Goal: Answer question/provide support: Share knowledge or assist other users

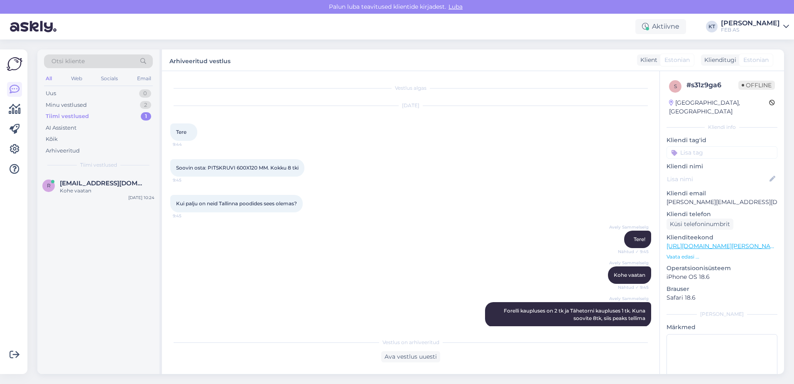
scroll to position [239, 0]
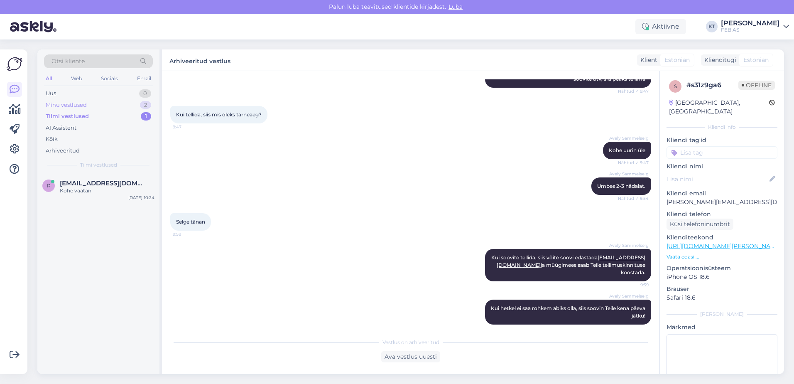
click at [74, 104] on div "Minu vestlused" at bounding box center [66, 105] width 41 height 8
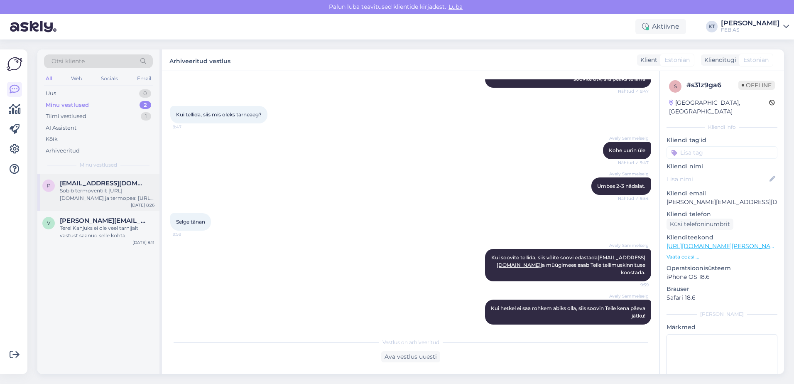
click at [76, 198] on div "Sobib termoventiil: [URL][DOMAIN_NAME] ja termopea: [URL][DOMAIN_NAME][PERSON_N…" at bounding box center [107, 194] width 95 height 15
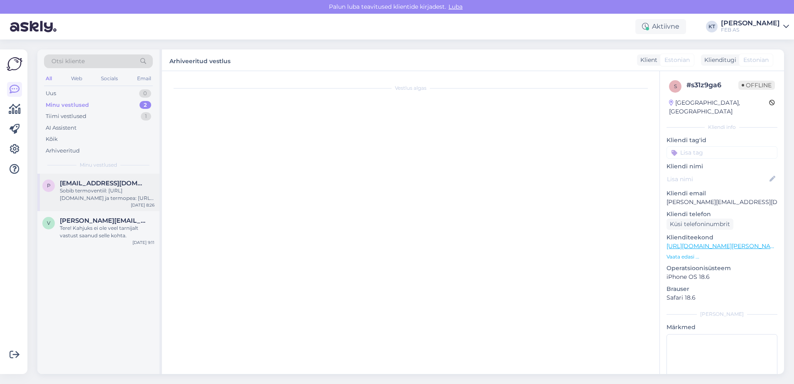
scroll to position [82, 0]
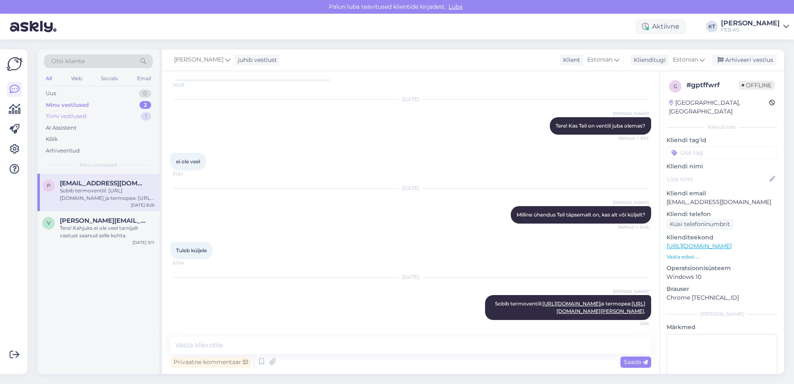
click at [74, 117] on div "Tiimi vestlused" at bounding box center [66, 116] width 41 height 8
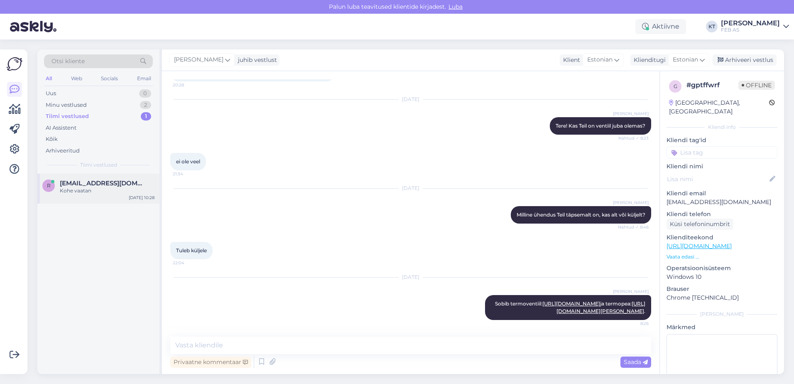
click at [90, 188] on div "Kohe vaatan" at bounding box center [107, 190] width 95 height 7
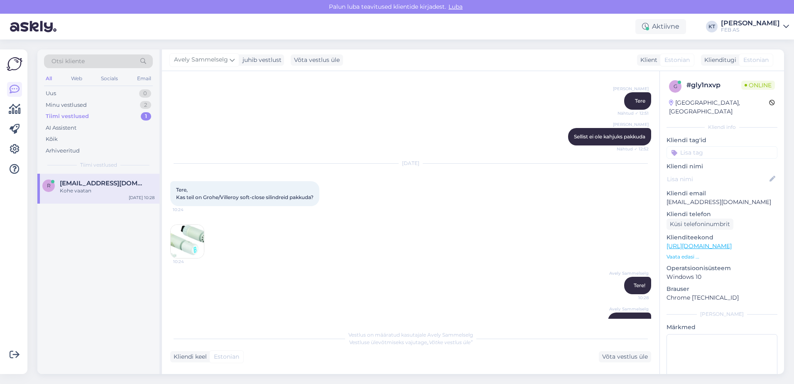
scroll to position [102, 0]
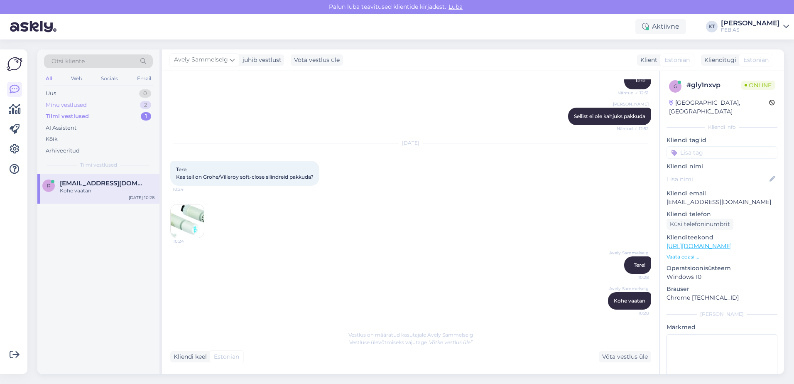
click at [77, 107] on div "Minu vestlused" at bounding box center [66, 105] width 41 height 8
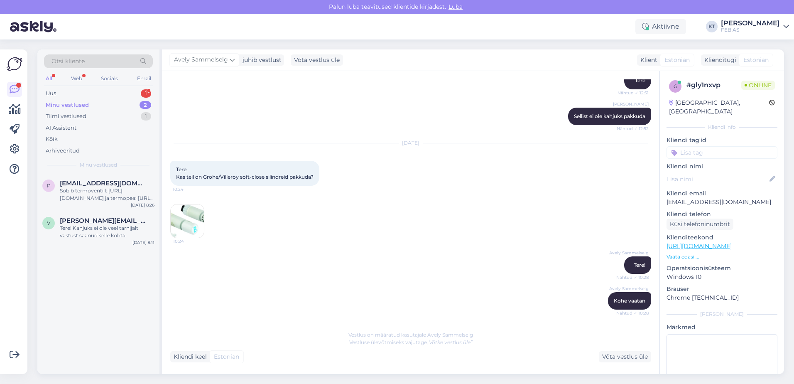
scroll to position [310, 0]
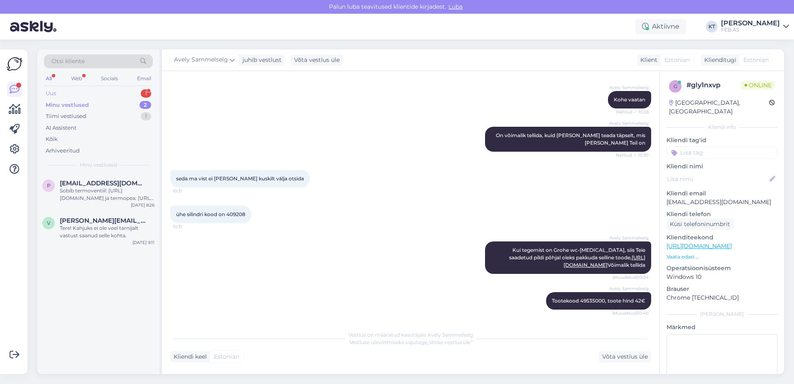
click at [72, 97] on div "Uus 1" at bounding box center [98, 94] width 109 height 12
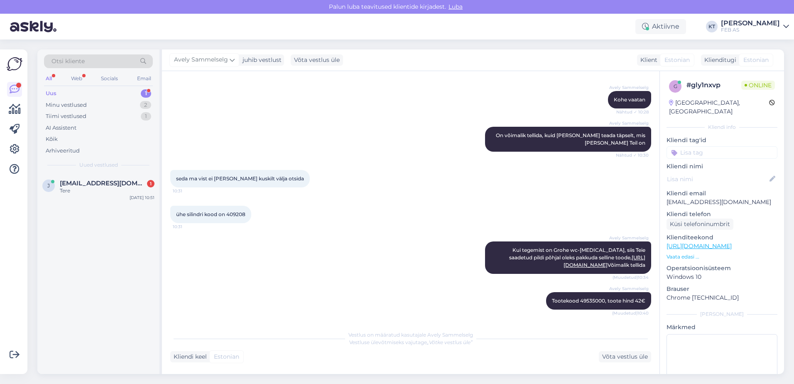
click at [54, 97] on div "Uus" at bounding box center [51, 93] width 11 height 8
click at [75, 181] on span "[EMAIL_ADDRESS][DOMAIN_NAME]" at bounding box center [103, 182] width 86 height 7
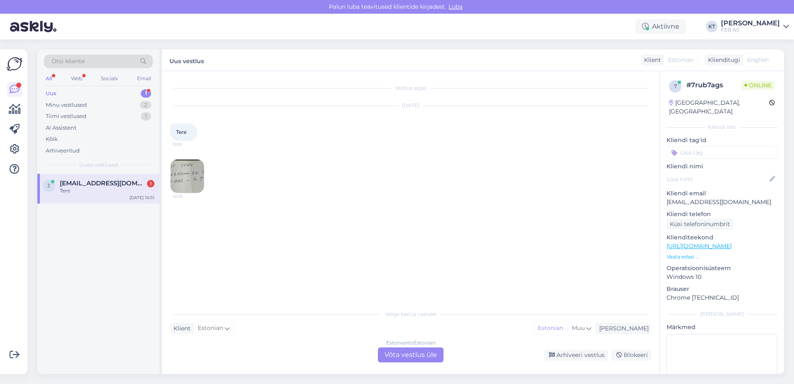
scroll to position [0, 0]
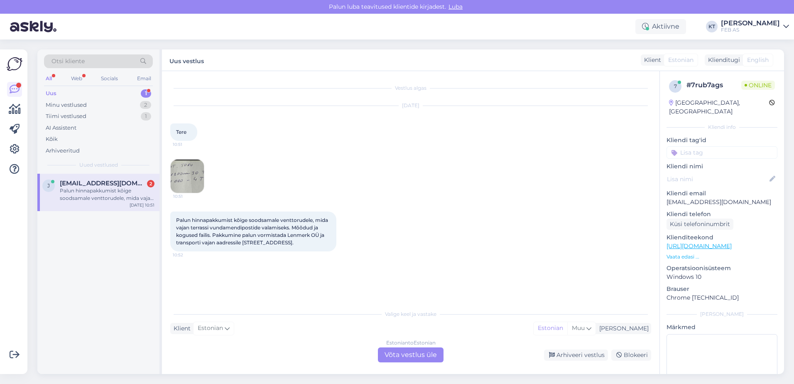
click at [389, 355] on div "Estonian to Estonian Võta vestlus üle" at bounding box center [411, 354] width 66 height 15
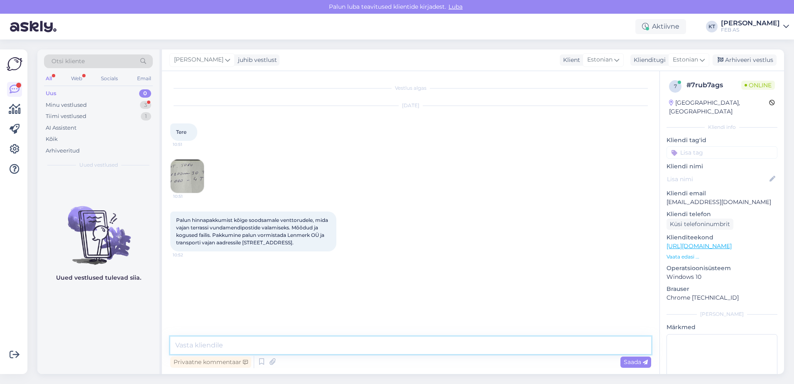
click at [332, 352] on textarea at bounding box center [410, 344] width 481 height 17
click at [332, 347] on textarea at bounding box center [410, 344] width 481 height 17
click at [172, 167] on img at bounding box center [187, 175] width 33 height 33
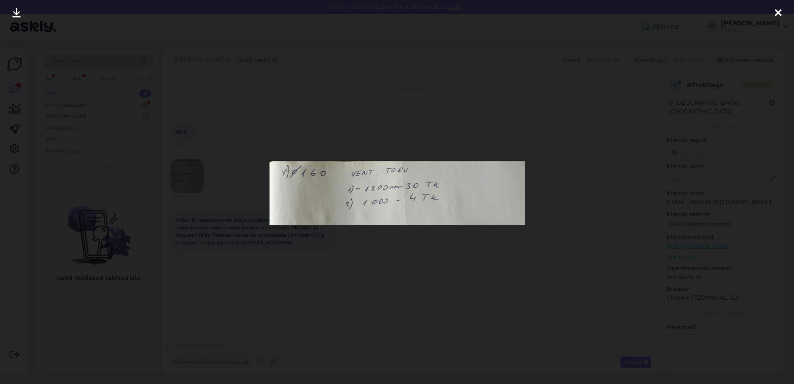
click at [458, 306] on div at bounding box center [397, 192] width 794 height 384
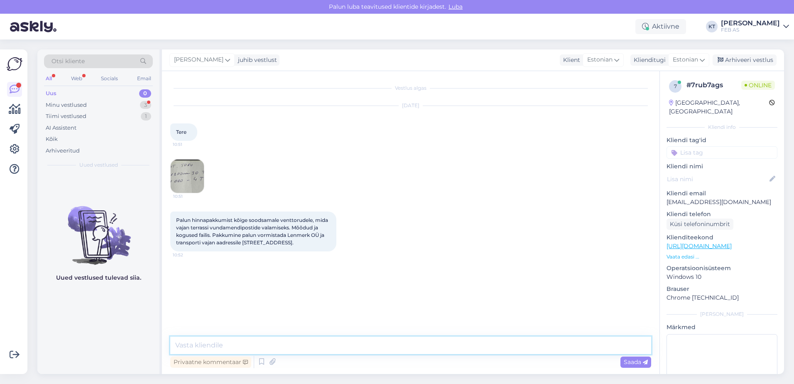
click at [248, 342] on textarea at bounding box center [410, 344] width 481 height 17
click at [247, 343] on textarea at bounding box center [410, 344] width 481 height 17
drag, startPoint x: 722, startPoint y: 193, endPoint x: 666, endPoint y: 196, distance: 56.1
click at [666, 196] on div "7 # 7rub7ags Online [GEOGRAPHIC_DATA], [GEOGRAPHIC_DATA] Kliendi info Kliendi t…" at bounding box center [722, 246] width 124 height 350
copy p "[EMAIL_ADDRESS][DOMAIN_NAME]"
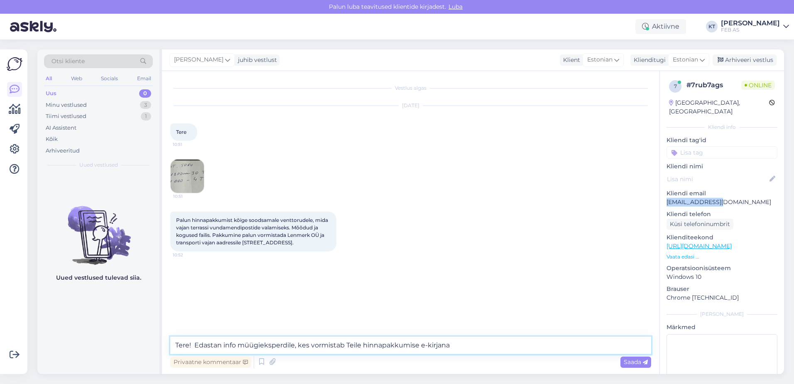
click at [484, 342] on textarea "Tere! Edastan info müügieksperdile, kes vormistab Teile hinnapakkumise e-kirjana" at bounding box center [410, 344] width 481 height 17
paste textarea "[EMAIL_ADDRESS][DOMAIN_NAME]"
drag, startPoint x: 575, startPoint y: 349, endPoint x: 514, endPoint y: 348, distance: 60.6
click at [514, 348] on textarea "Tere! Edastan info müügieksperdile, kes vormistab Teile hinnapakkumise e-kirjan…" at bounding box center [410, 344] width 481 height 17
click at [437, 343] on textarea "Tere! Edastan info müügieksperdile, kes vormistab Teile hinnapakkumise e-kirjan…" at bounding box center [410, 344] width 481 height 17
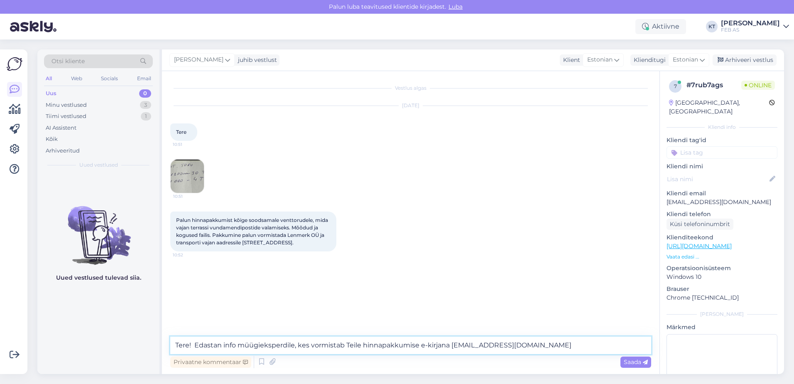
click at [522, 346] on textarea "Tere! Edastan info müügieksperdile, kes vormistab Teile hinnapakkumise e-kirjan…" at bounding box center [410, 344] width 481 height 17
type textarea "Tere! Edastan info müügieksperdile, kes vormistab Teile hinnapakkumise e-kirjan…"
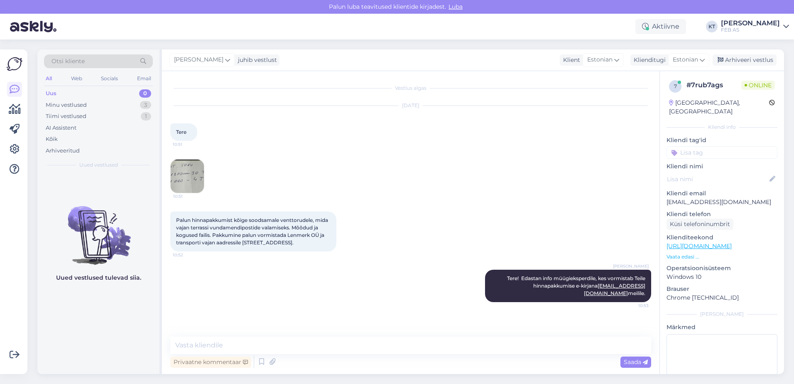
drag, startPoint x: 193, startPoint y: 220, endPoint x: 287, endPoint y: 247, distance: 98.1
click at [287, 247] on div "Palun hinnapakkumist kõige soodsamale venttorudele, mida vajan terrassi vundame…" at bounding box center [253, 231] width 166 height 40
copy span "hinnapakkumist kõige soodsamale venttorudele, mida vajan terrassi vundamendipos…"
click at [190, 181] on img at bounding box center [187, 175] width 33 height 33
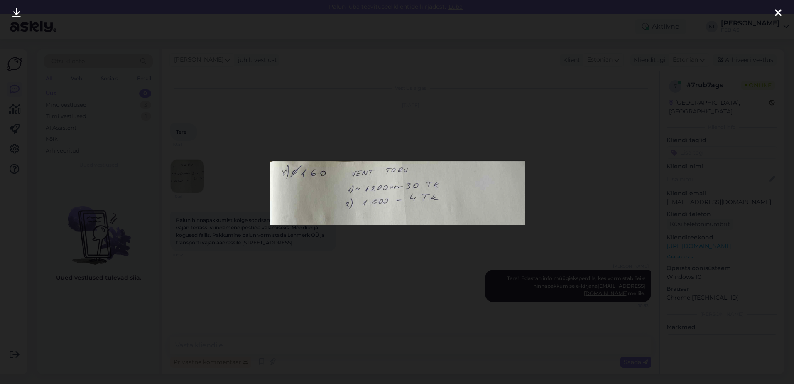
drag, startPoint x: 778, startPoint y: 13, endPoint x: 769, endPoint y: 19, distance: 11.2
click at [778, 13] on icon at bounding box center [778, 13] width 7 height 11
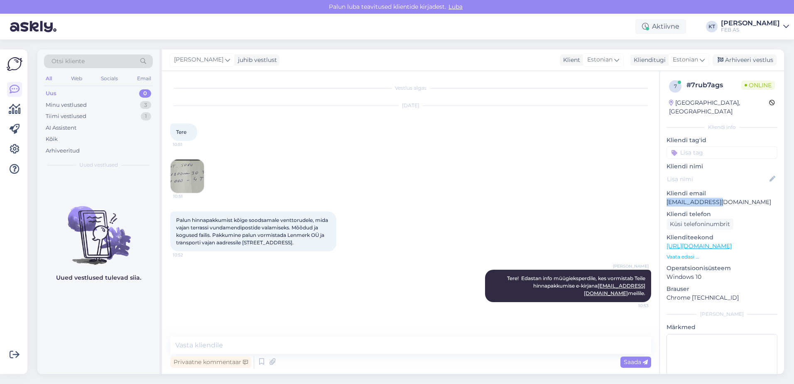
drag, startPoint x: 719, startPoint y: 192, endPoint x: 664, endPoint y: 194, distance: 54.8
click at [664, 194] on div "7 # 7rub7ags Online [GEOGRAPHIC_DATA], [GEOGRAPHIC_DATA] Kliendi info Kliendi t…" at bounding box center [722, 246] width 124 height 350
copy p "[EMAIL_ADDRESS][DOMAIN_NAME]"
click at [414, 332] on div "Vestlus algas [DATE] Tere 10:51 10:51 Palun hinnapakkumist kõige soodsamale ven…" at bounding box center [410, 222] width 497 height 303
click at [414, 343] on textarea at bounding box center [410, 344] width 481 height 17
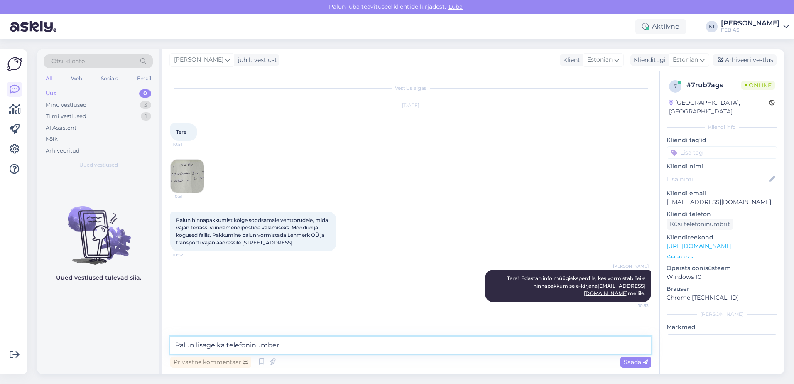
type textarea "Palun lisage ka telefoninumber."
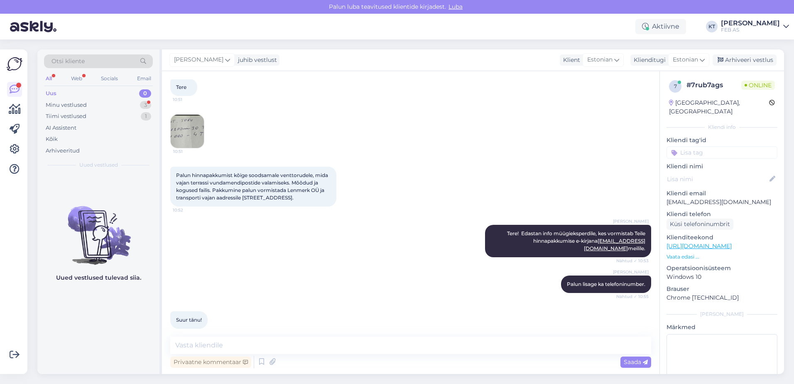
scroll to position [46, 0]
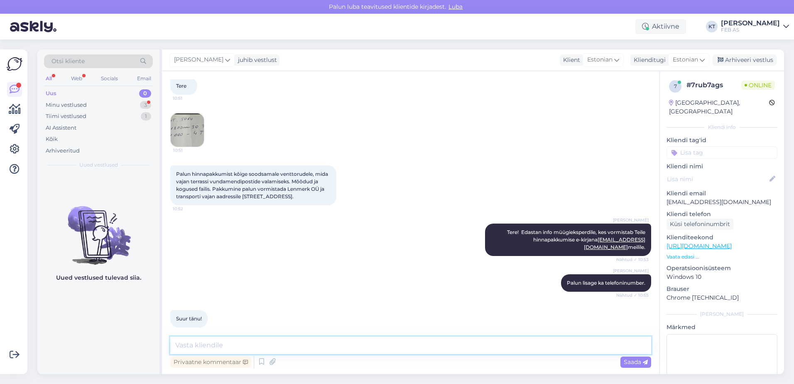
click at [303, 342] on textarea at bounding box center [410, 344] width 481 height 17
click at [340, 266] on div "[PERSON_NAME] lisage ka telefoninumber. Nähtud ✓ 10:55" at bounding box center [410, 283] width 481 height 36
click at [338, 339] on textarea at bounding box center [410, 344] width 481 height 17
click at [676, 218] on div "Küsi telefoninumbrit" at bounding box center [699, 223] width 67 height 11
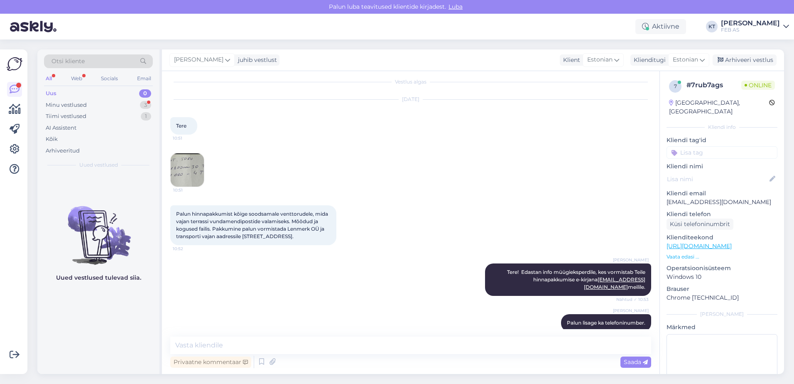
scroll to position [89, 0]
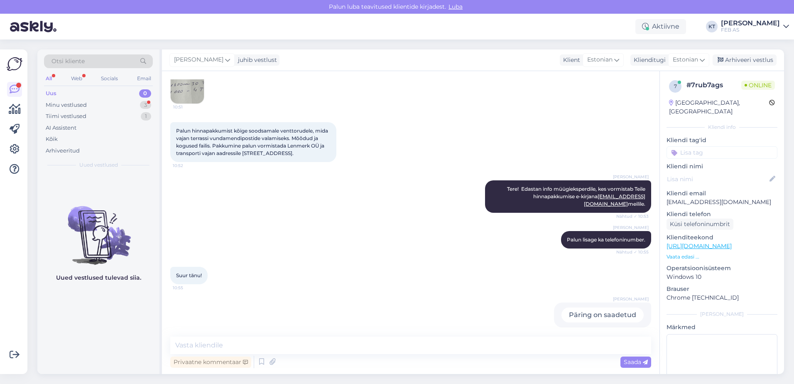
click at [484, 293] on div "[PERSON_NAME] on saadetud 10:56" at bounding box center [410, 314] width 481 height 43
click at [81, 81] on div "Web" at bounding box center [76, 78] width 15 height 11
click at [79, 103] on div "Minu vestlused" at bounding box center [66, 105] width 41 height 8
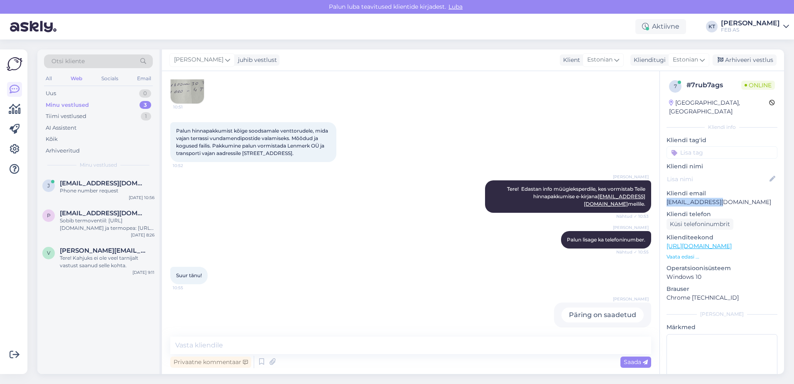
drag, startPoint x: 724, startPoint y: 193, endPoint x: 663, endPoint y: 192, distance: 60.6
click at [663, 192] on div "7 # 7rub7ags Online [GEOGRAPHIC_DATA], [GEOGRAPHIC_DATA] Kliendi info Kliendi t…" at bounding box center [722, 246] width 124 height 350
copy p "[EMAIL_ADDRESS][DOMAIN_NAME]"
drag, startPoint x: 630, startPoint y: 305, endPoint x: 599, endPoint y: 313, distance: 32.1
click at [599, 313] on div "53421568" at bounding box center [614, 314] width 58 height 15
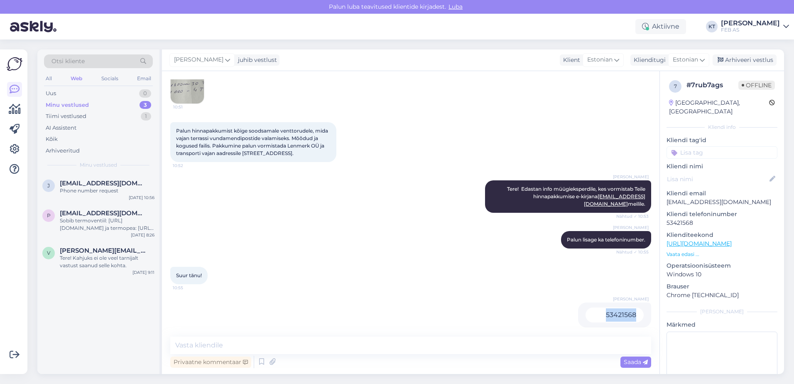
copy div "53421568"
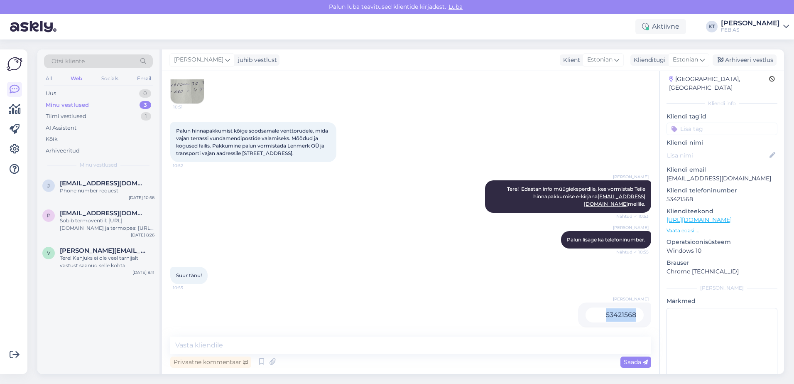
scroll to position [36, 0]
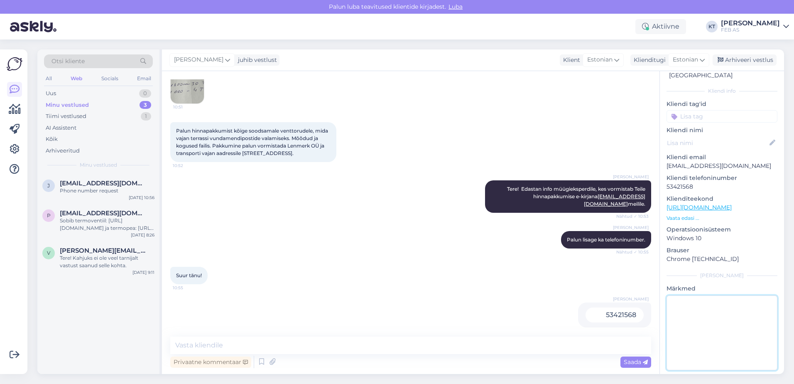
click at [733, 322] on textarea at bounding box center [721, 332] width 111 height 75
type textarea "[EMAIL_ADDRESS][DOMAIN_NAME] saadetud."
click at [700, 255] on div "7 # 7rub7ags Offline [GEOGRAPHIC_DATA], [GEOGRAPHIC_DATA] Kliendi info Kliendi …" at bounding box center [722, 208] width 124 height 347
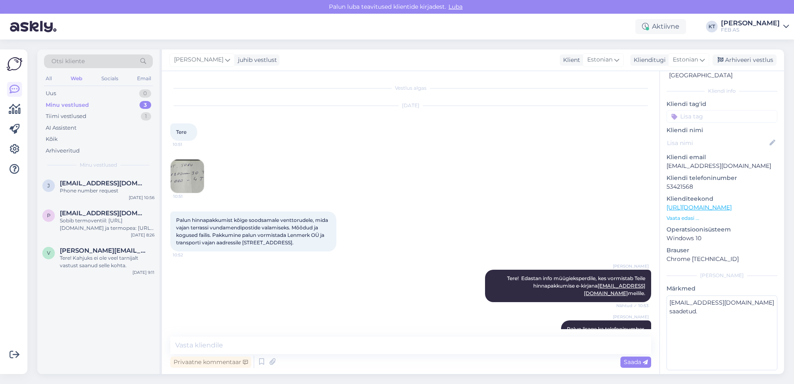
scroll to position [89, 0]
